Goal: Find specific page/section

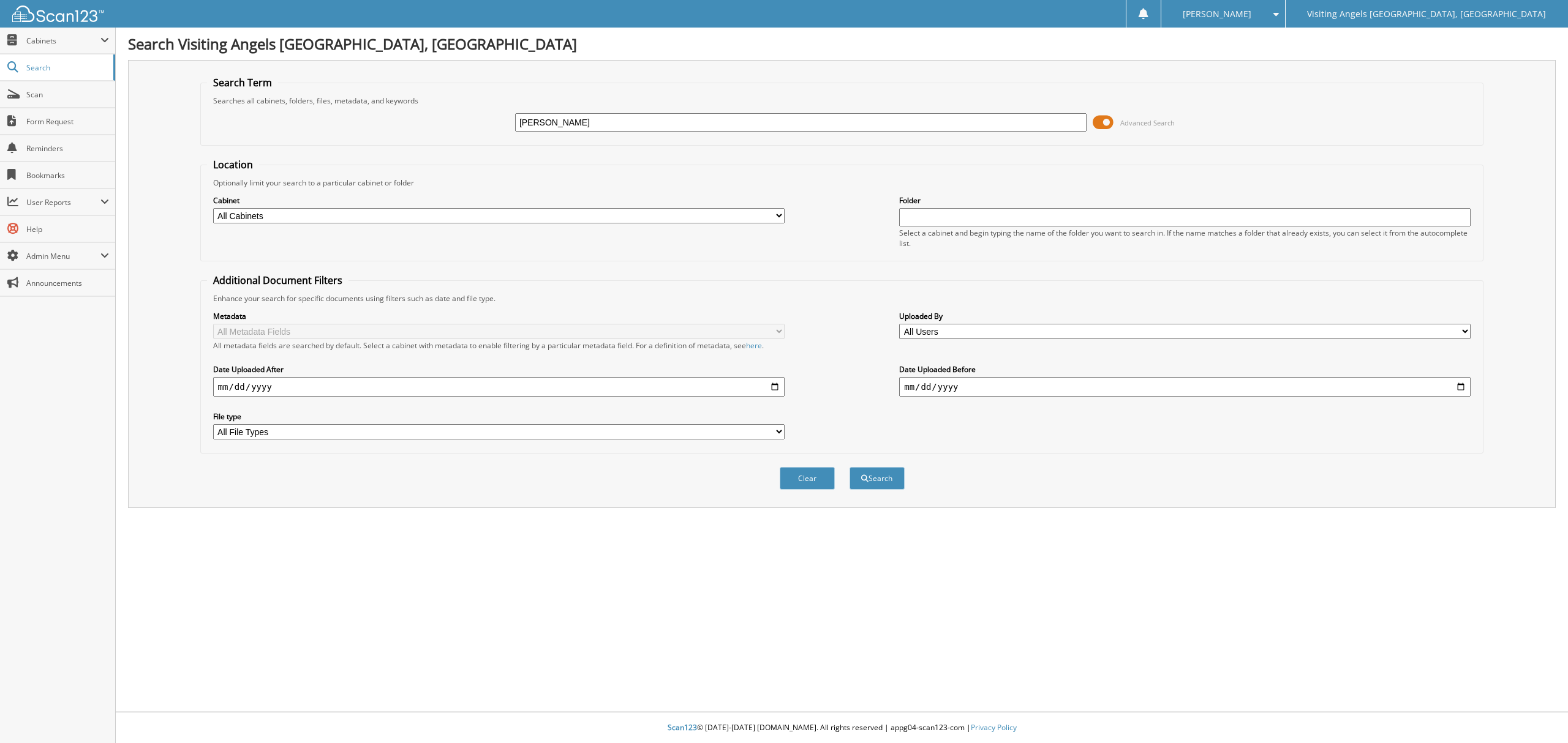
type input "[PERSON_NAME]"
click at [879, 473] on button "Search" at bounding box center [877, 478] width 55 height 22
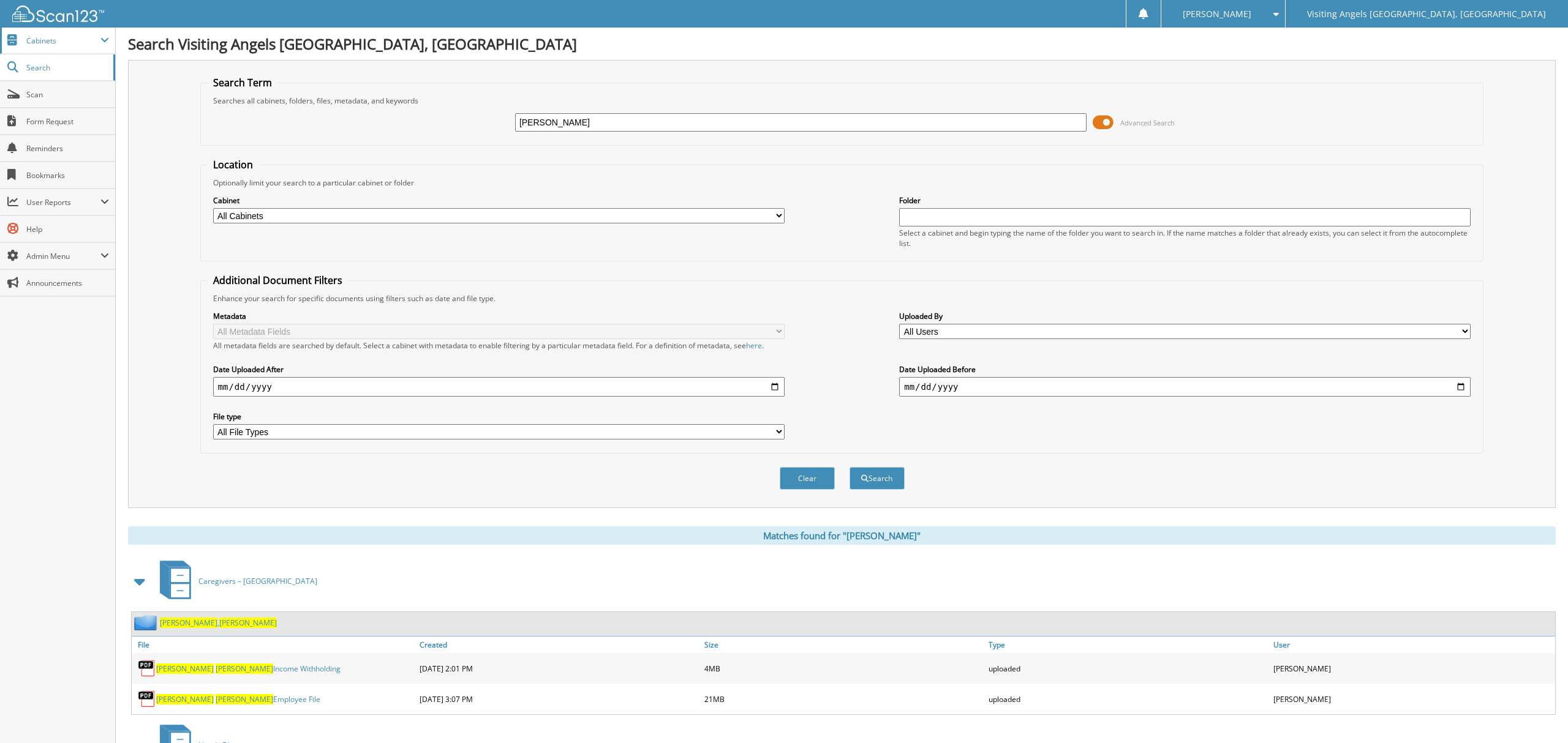
click at [58, 41] on span "Cabinets" at bounding box center [63, 40] width 74 height 10
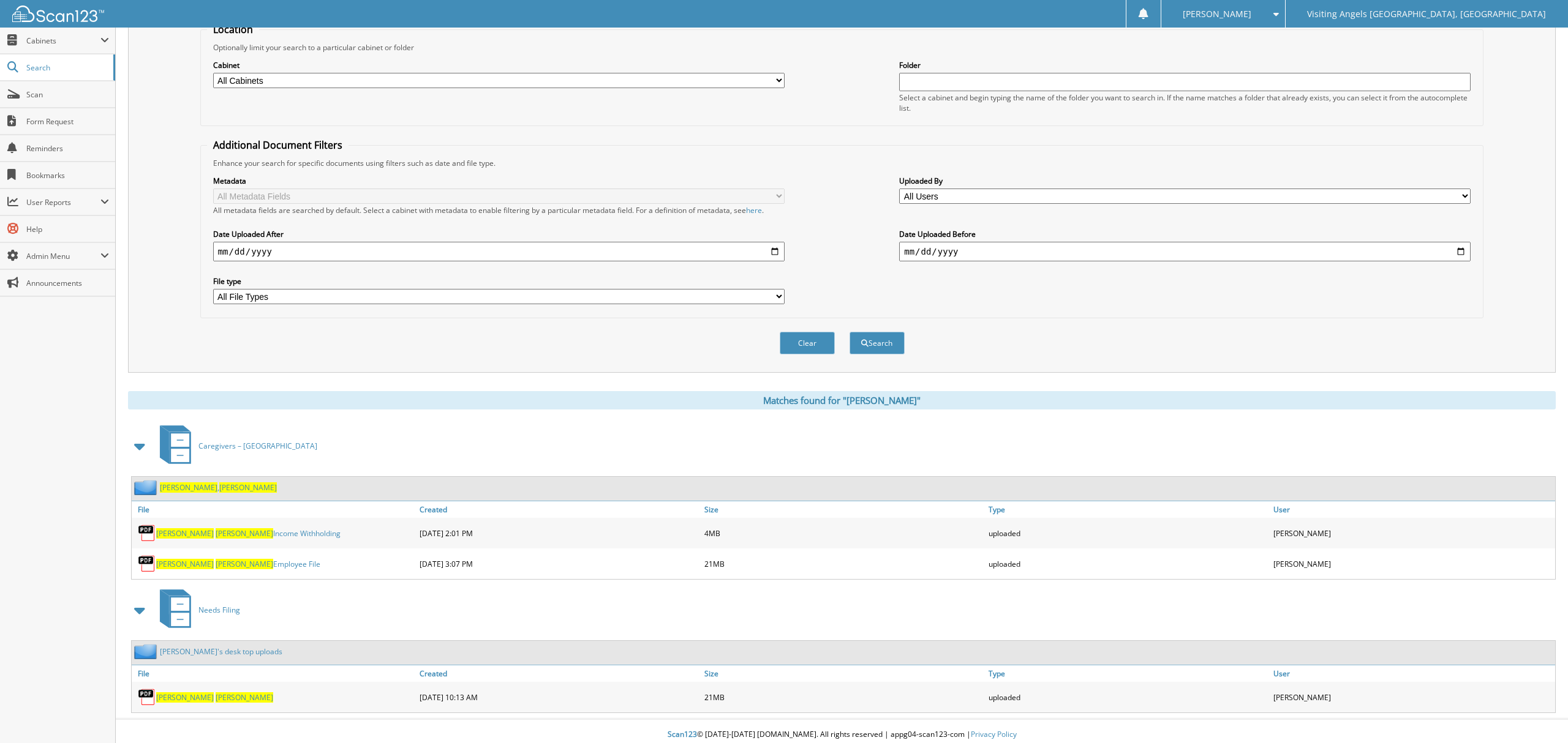
scroll to position [133, 0]
click at [177, 485] on span "[PERSON_NAME]" at bounding box center [189, 489] width 58 height 10
